Goal: Task Accomplishment & Management: Use online tool/utility

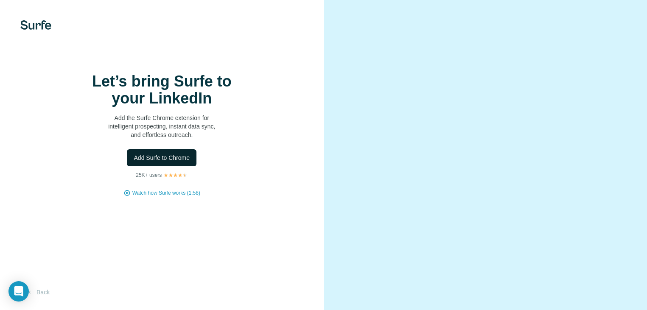
drag, startPoint x: 0, startPoint y: 0, endPoint x: 191, endPoint y: 174, distance: 257.9
click at [190, 162] on span "Add Surfe to Chrome" at bounding box center [162, 158] width 56 height 8
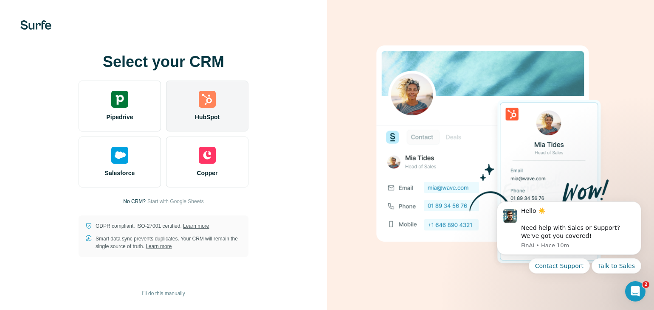
click at [210, 108] on div "HubSpot" at bounding box center [207, 106] width 82 height 51
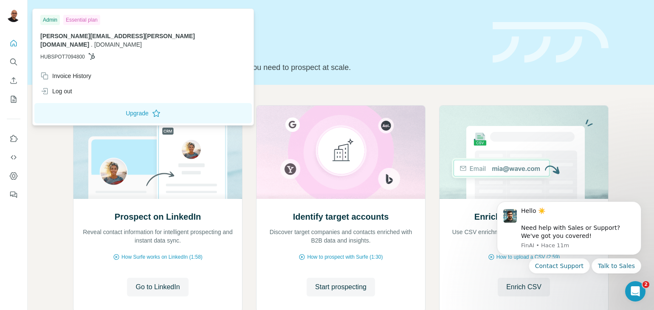
click at [142, 41] on span "alphas.technology" at bounding box center [118, 44] width 48 height 7
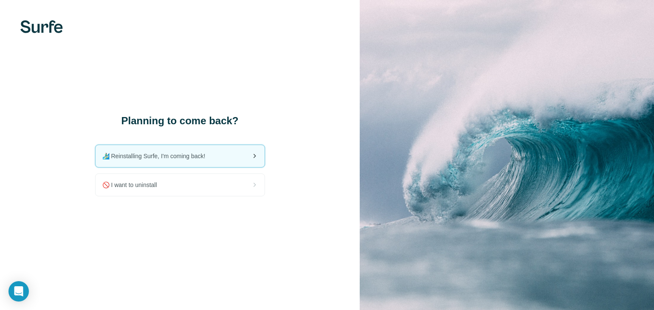
click at [137, 154] on span "🏄🏻‍♂️ Reinstalling Surfe, I'm coming back!" at bounding box center [157, 156] width 110 height 8
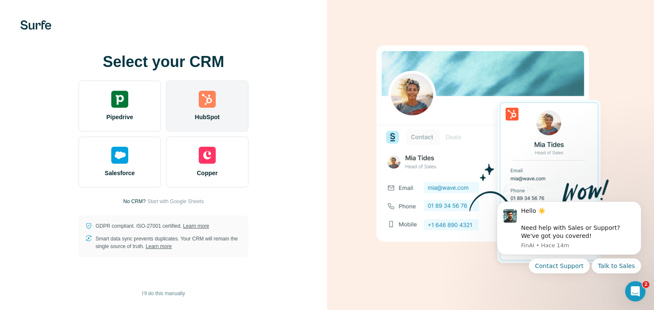
click at [216, 119] on span "HubSpot" at bounding box center [207, 117] width 25 height 8
click at [211, 99] on img at bounding box center [207, 99] width 17 height 17
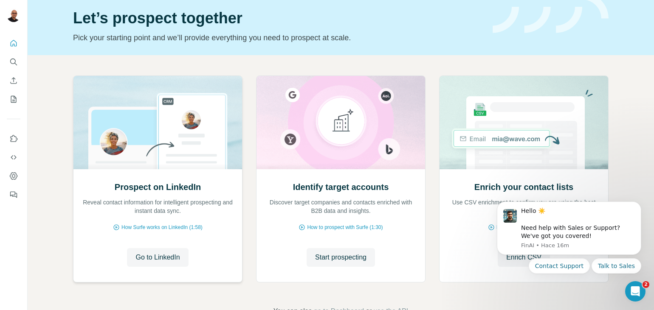
scroll to position [56, 0]
